Goal: Transaction & Acquisition: Obtain resource

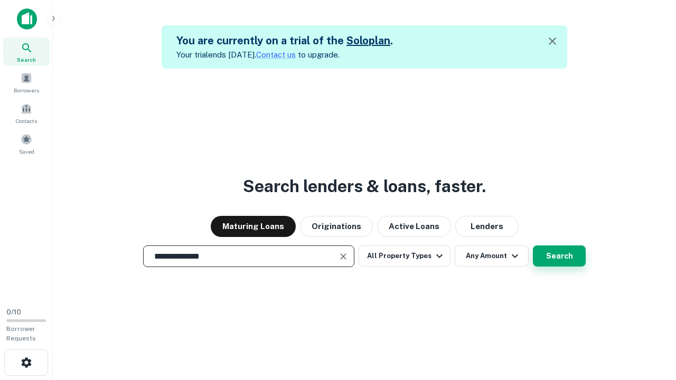
type input "**********"
click at [560, 256] on button "Search" at bounding box center [559, 256] width 53 height 21
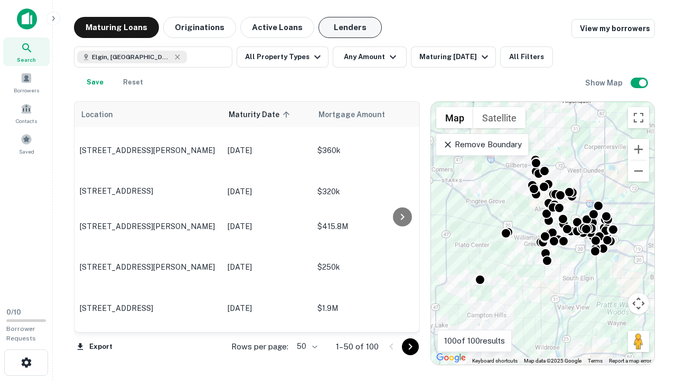
click at [350, 27] on button "Lenders" at bounding box center [350, 27] width 63 height 21
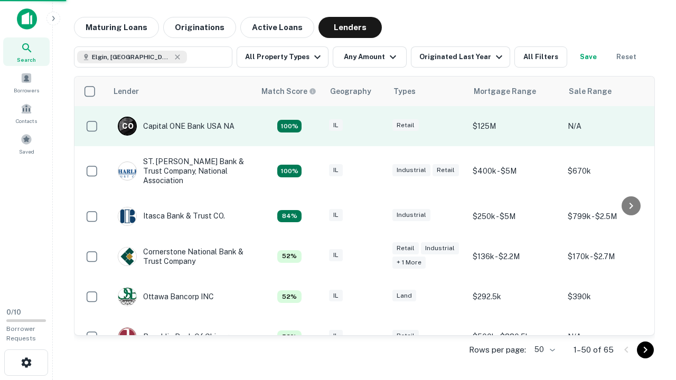
click at [375, 126] on div "IL" at bounding box center [355, 126] width 53 height 14
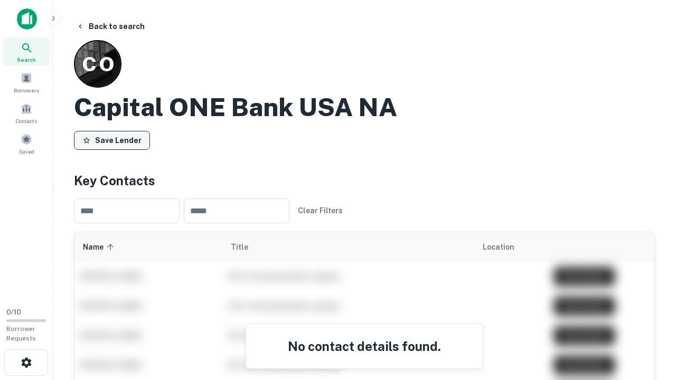
click at [112, 140] on button "Save Lender" at bounding box center [112, 140] width 76 height 19
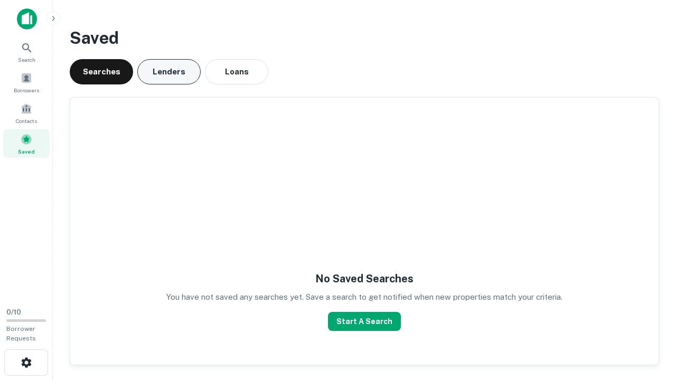
click at [169, 72] on button "Lenders" at bounding box center [168, 71] width 63 height 25
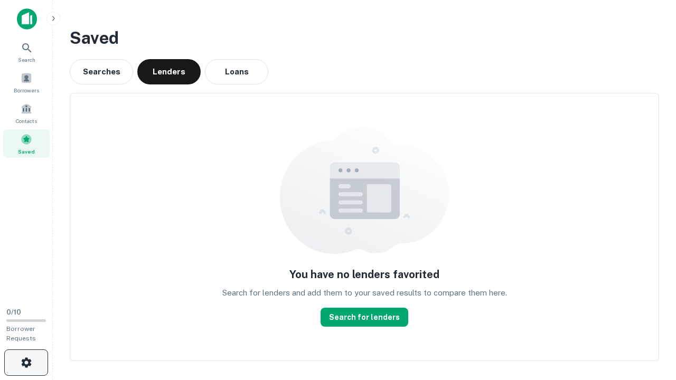
click at [26, 363] on icon "button" at bounding box center [26, 363] width 13 height 13
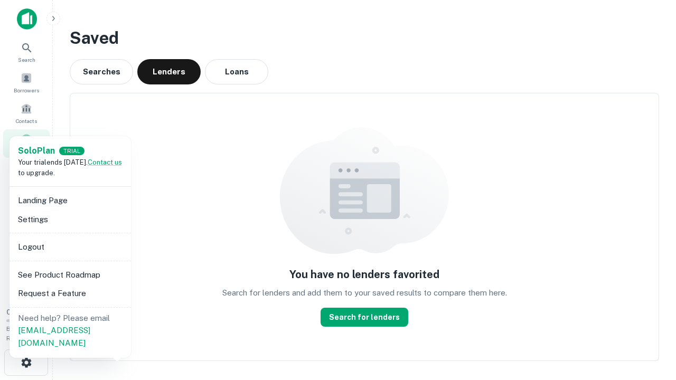
click at [70, 247] on li "Logout" at bounding box center [70, 247] width 113 height 19
